Goal: Information Seeking & Learning: Stay updated

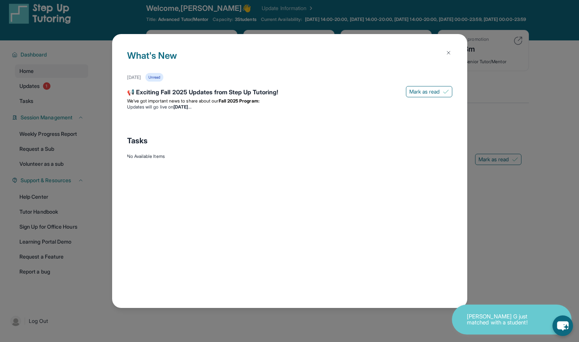
scroll to position [8, 0]
click at [499, 188] on div "What's New [DATE] Unread 📢 Exciting Fall 2025 Updates from Step Up Tutoring! [P…" at bounding box center [289, 171] width 579 height 342
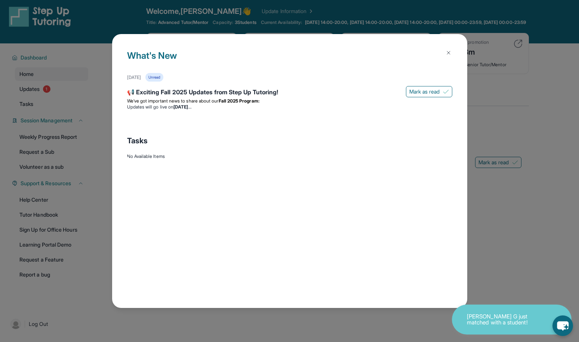
scroll to position [5, 0]
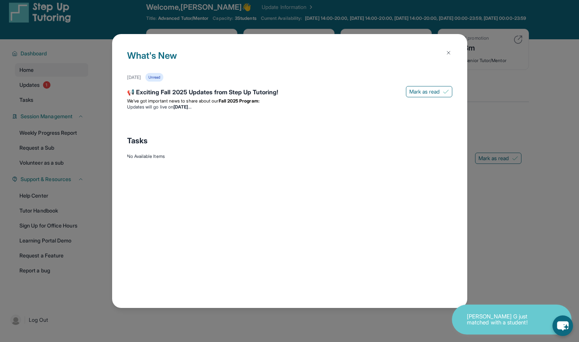
click at [451, 53] on img at bounding box center [449, 53] width 6 height 6
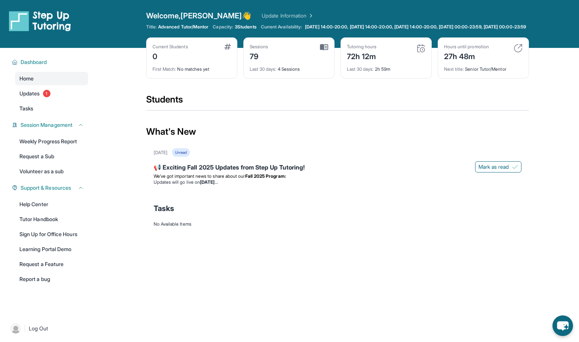
scroll to position [2, 0]
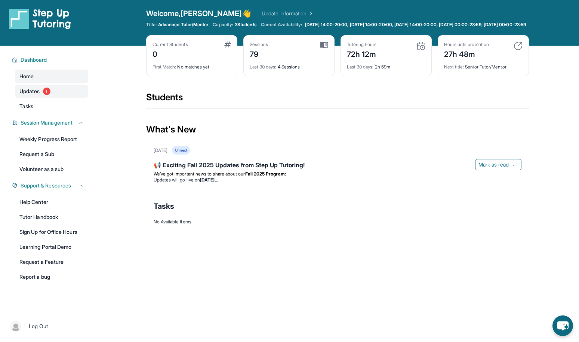
click at [40, 97] on link "Updates 1" at bounding box center [51, 91] width 73 height 13
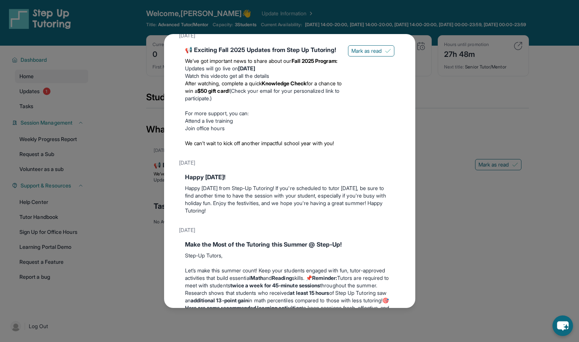
scroll to position [45, 0]
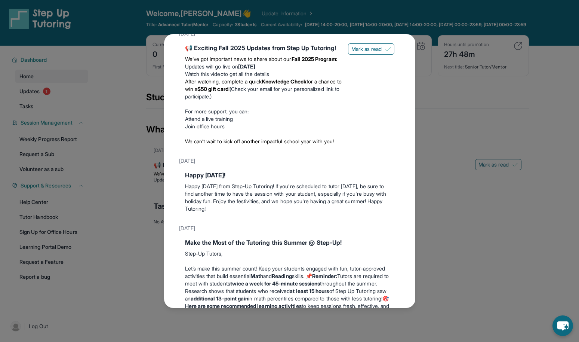
click at [423, 179] on div "Updates [DATE] 📢 Exciting Fall 2025 Updates from Step Up Tutoring! We’ve got im…" at bounding box center [289, 171] width 579 height 342
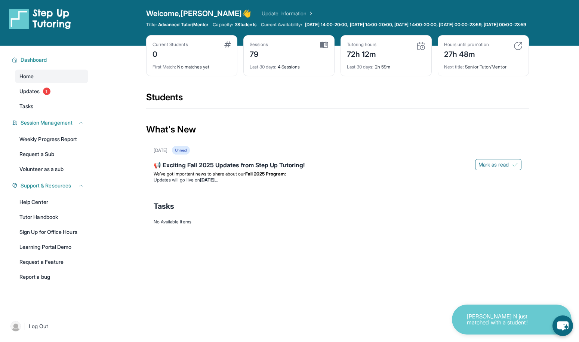
scroll to position [0, 0]
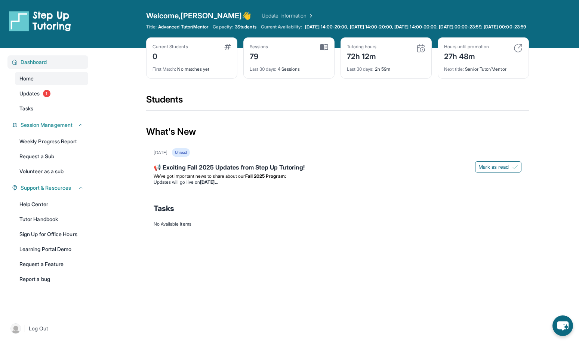
click at [47, 66] on span "Dashboard" at bounding box center [34, 61] width 27 height 7
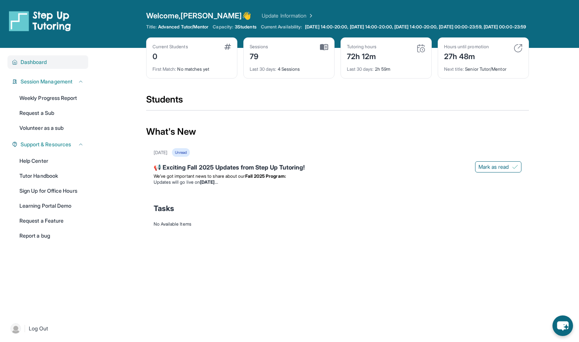
click at [47, 66] on span "Dashboard" at bounding box center [34, 61] width 27 height 7
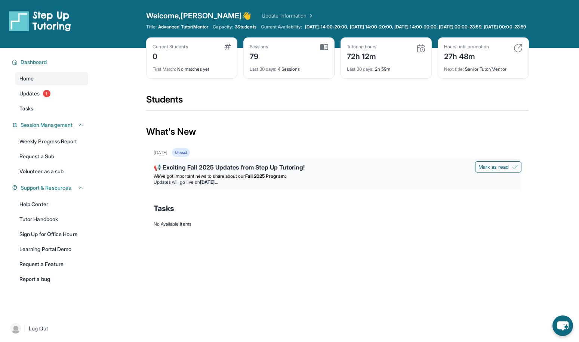
click at [227, 179] on span "We’ve got important news to share about our" at bounding box center [200, 176] width 92 height 6
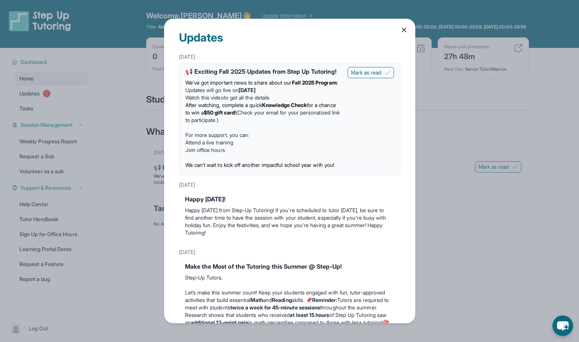
click at [400, 192] on div "[DATE]" at bounding box center [289, 184] width 221 height 13
click at [431, 202] on div "Updates [DATE] 📢 Exciting Fall 2025 Updates from Step Up Tutoring! We’ve got im…" at bounding box center [289, 171] width 579 height 342
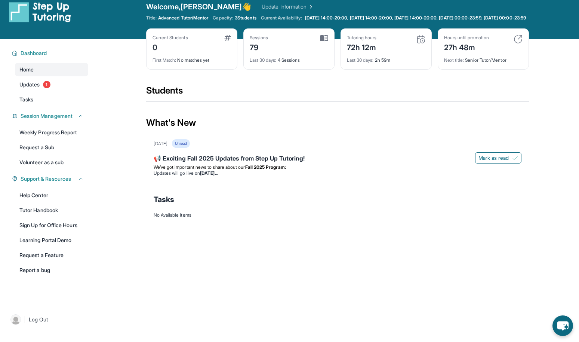
scroll to position [12, 0]
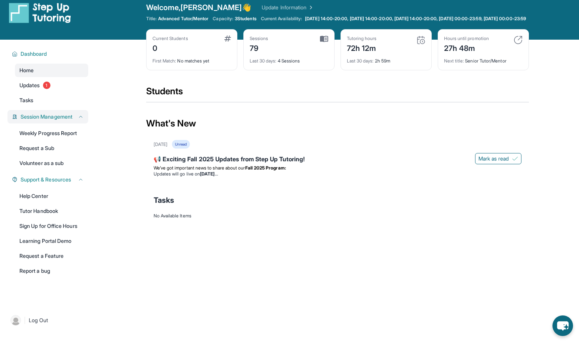
click at [55, 120] on span "Session Management" at bounding box center [47, 116] width 52 height 7
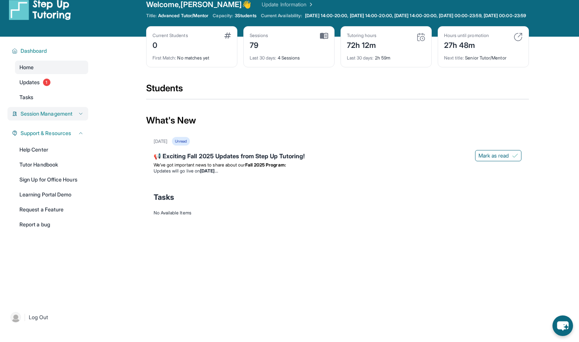
click at [55, 117] on span "Session Management" at bounding box center [47, 113] width 52 height 7
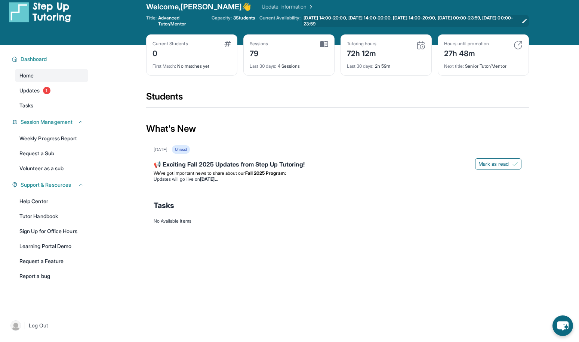
scroll to position [8, 0]
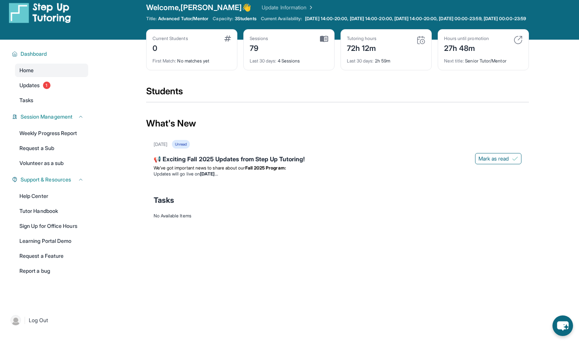
click at [176, 62] on div "First Match : No matches yet" at bounding box center [192, 58] width 79 height 10
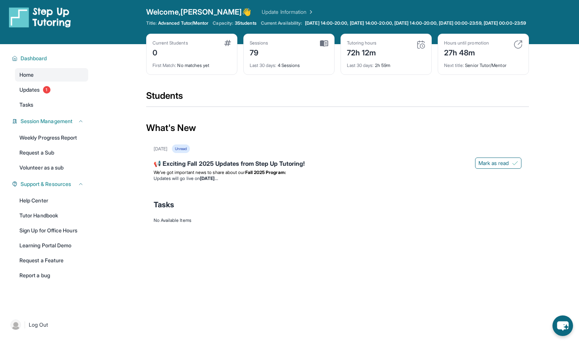
click at [175, 64] on div "First Match : No matches yet" at bounding box center [192, 63] width 79 height 10
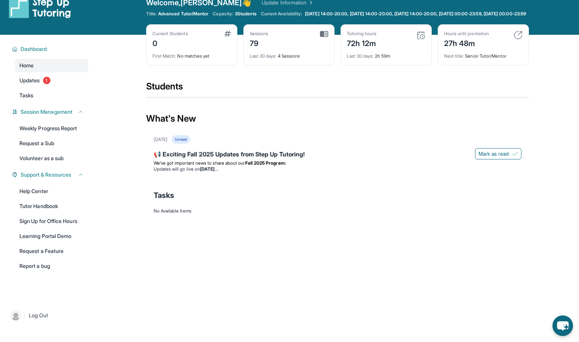
scroll to position [16, 0]
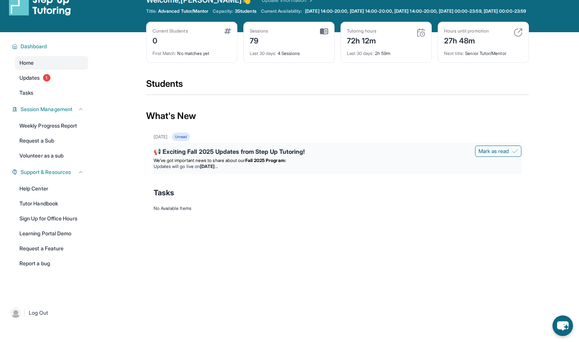
click at [199, 155] on div "📢 Exciting Fall 2025 Updates from Step Up Tutoring!" at bounding box center [338, 152] width 368 height 10
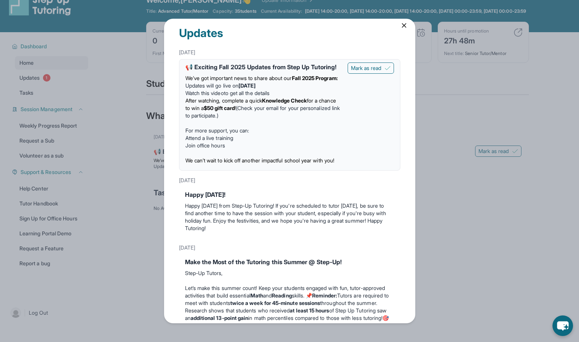
scroll to position [4, 0]
click at [129, 142] on div "Updates [DATE] 📢 Exciting Fall 2025 Updates from Step Up Tutoring! We’ve got im…" at bounding box center [289, 171] width 579 height 342
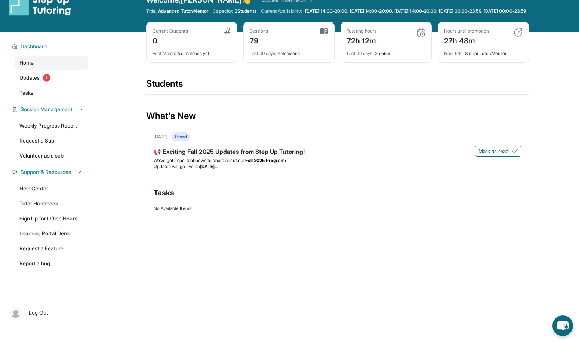
click at [190, 141] on div "Unread" at bounding box center [181, 136] width 18 height 9
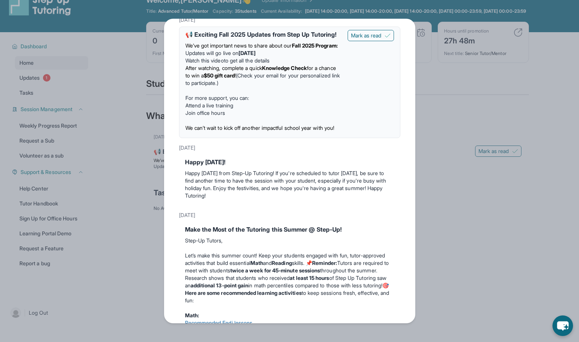
scroll to position [38, 0]
click at [124, 169] on div "Updates [DATE] 📢 Exciting Fall 2025 Updates from Step Up Tutoring! We’ve got im…" at bounding box center [289, 171] width 579 height 342
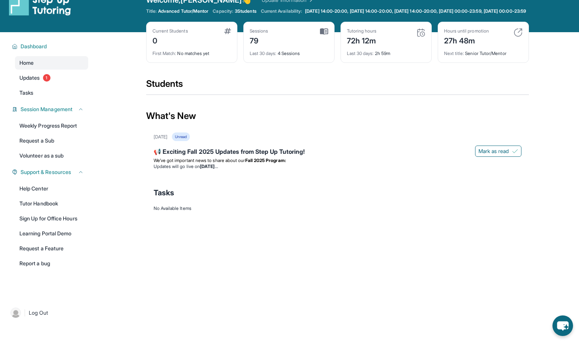
click at [172, 56] on span "First Match :" at bounding box center [165, 54] width 24 height 6
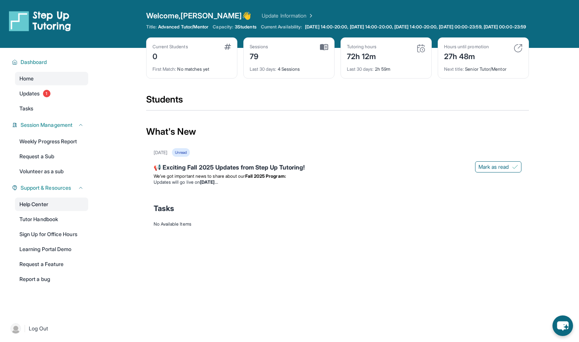
click at [32, 211] on link "Help Center" at bounding box center [51, 204] width 73 height 13
click at [196, 185] on li "Updates will go live on Wednesday, September 3" at bounding box center [338, 182] width 368 height 6
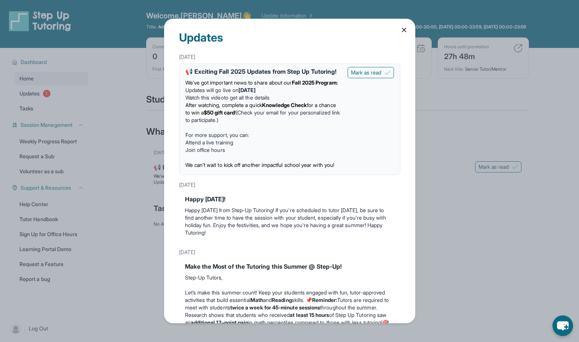
click at [438, 178] on div "Updates [DATE] 📢 Exciting Fall 2025 Updates from Step Up Tutoring! We’ve got im…" at bounding box center [289, 171] width 579 height 342
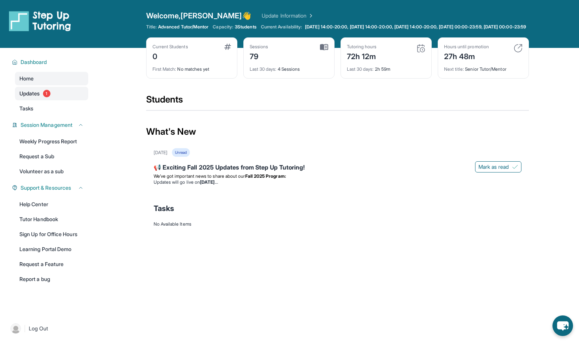
click at [40, 97] on span "Updates" at bounding box center [29, 93] width 21 height 7
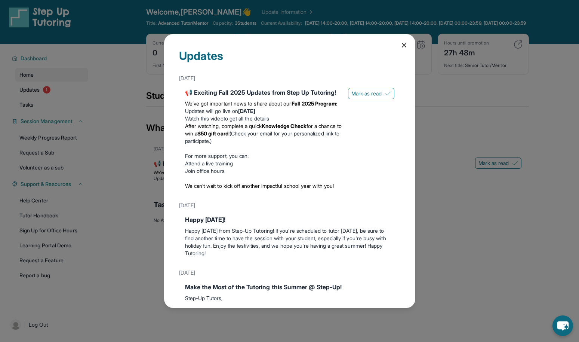
scroll to position [5, 0]
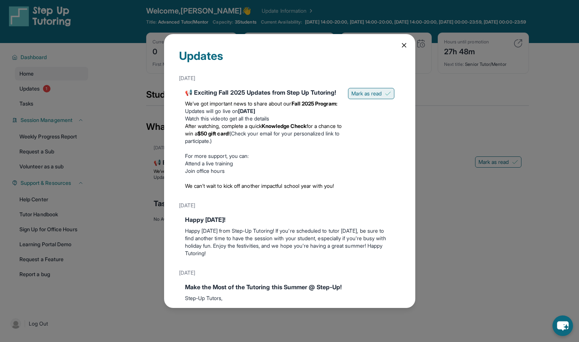
click at [369, 96] on span "Mark as read" at bounding box center [367, 93] width 31 height 7
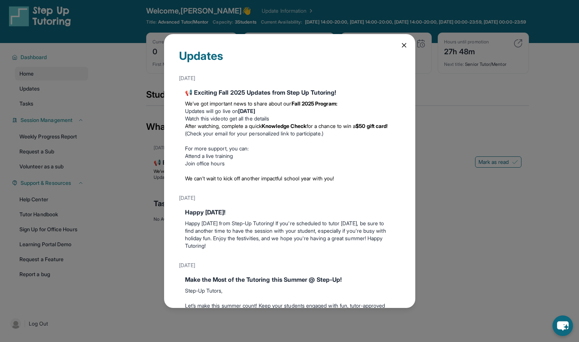
click at [432, 145] on div "Updates August 27th 📢 Exciting Fall 2025 Updates from Step Up Tutoring! We’ve g…" at bounding box center [289, 171] width 579 height 342
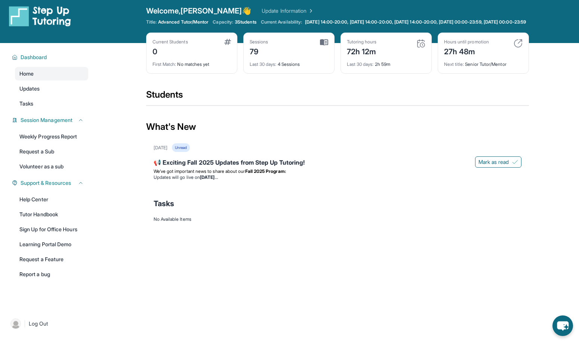
click at [190, 152] on div "Unread" at bounding box center [181, 147] width 18 height 9
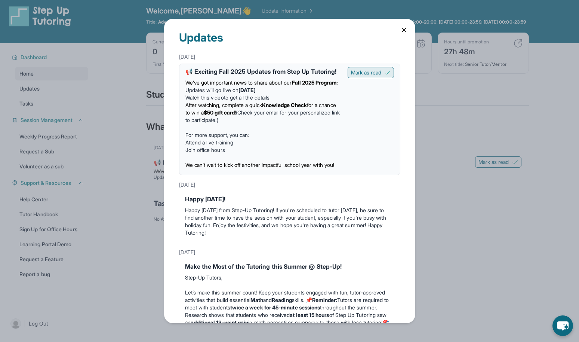
click at [362, 74] on span "Mark as read" at bounding box center [366, 72] width 31 height 7
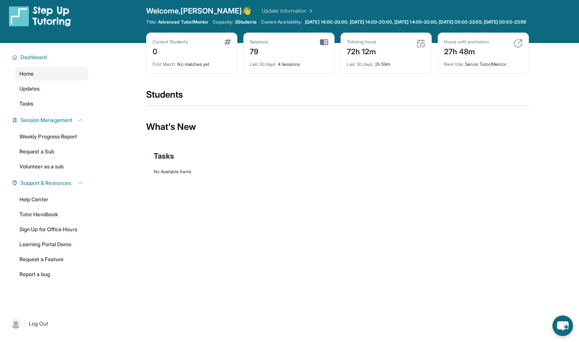
scroll to position [0, 0]
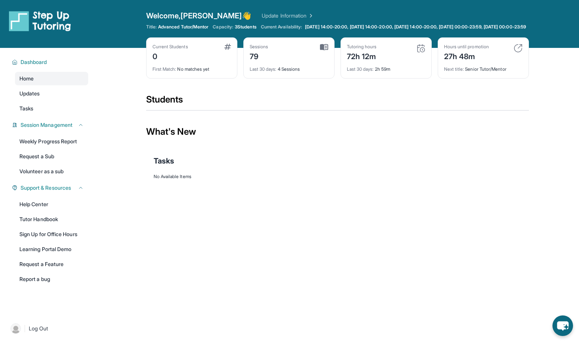
click at [421, 53] on img at bounding box center [421, 48] width 9 height 9
click at [195, 71] on div "First Match : No matches yet" at bounding box center [192, 67] width 79 height 10
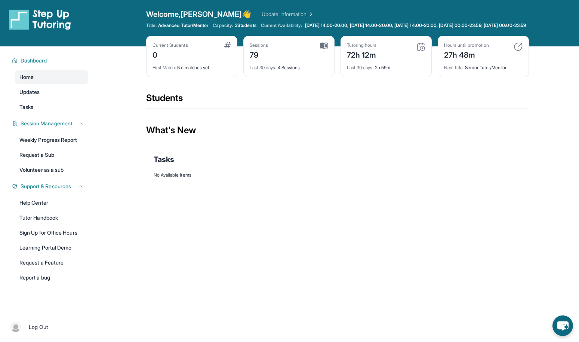
click at [195, 71] on div "First Match : No matches yet" at bounding box center [192, 65] width 79 height 10
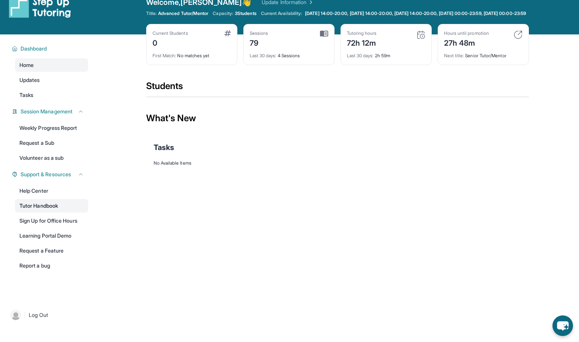
scroll to position [20, 0]
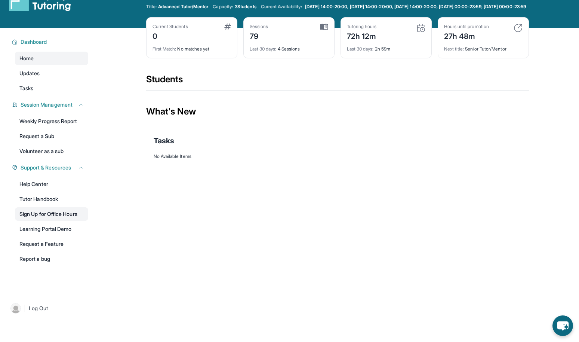
click at [49, 220] on link "Sign Up for Office Hours" at bounding box center [51, 213] width 73 height 13
click at [25, 92] on span "Tasks" at bounding box center [26, 88] width 14 height 7
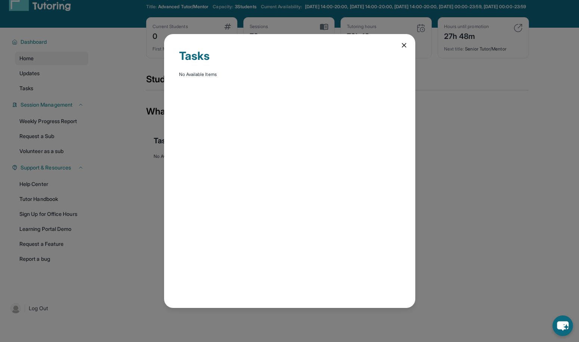
click at [33, 79] on div "Tasks No Available Items" at bounding box center [289, 171] width 579 height 342
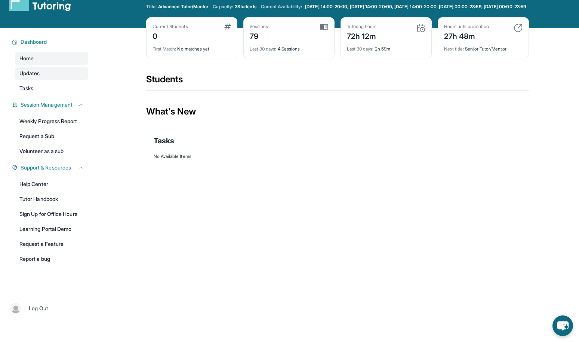
click at [31, 77] on span "Updates" at bounding box center [29, 73] width 21 height 7
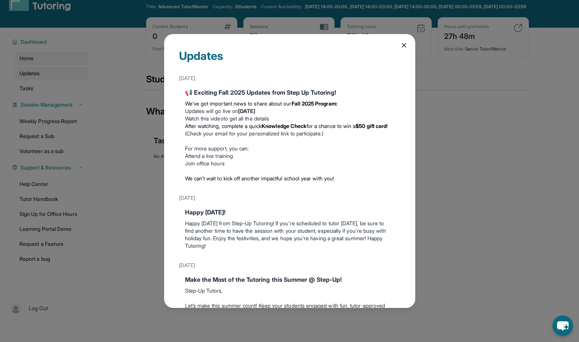
click at [31, 80] on div "Updates August 27th 📢 Exciting Fall 2025 Updates from Step Up Tutoring! We’ve g…" at bounding box center [289, 171] width 579 height 342
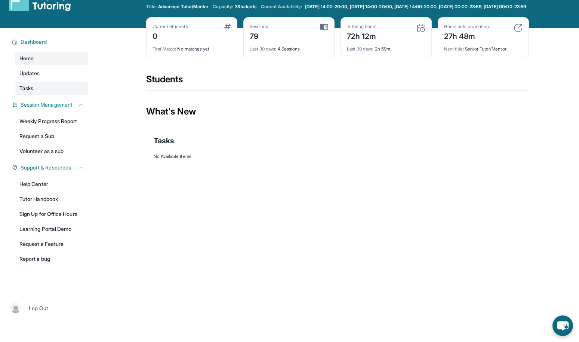
scroll to position [24, 0]
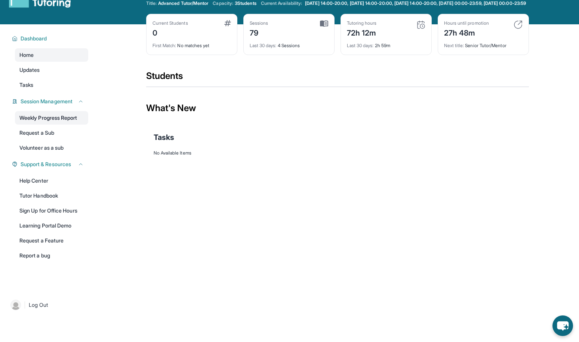
click at [36, 124] on link "Weekly Progress Report" at bounding box center [51, 117] width 73 height 13
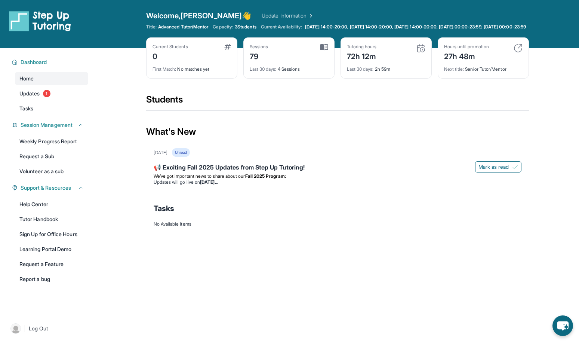
scroll to position [0, 0]
